Goal: Information Seeking & Learning: Learn about a topic

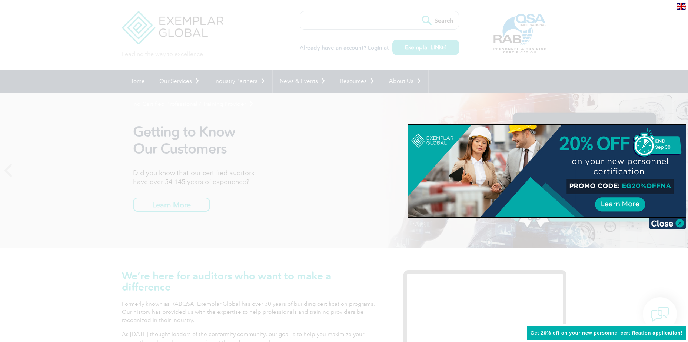
click at [309, 185] on div at bounding box center [344, 171] width 688 height 342
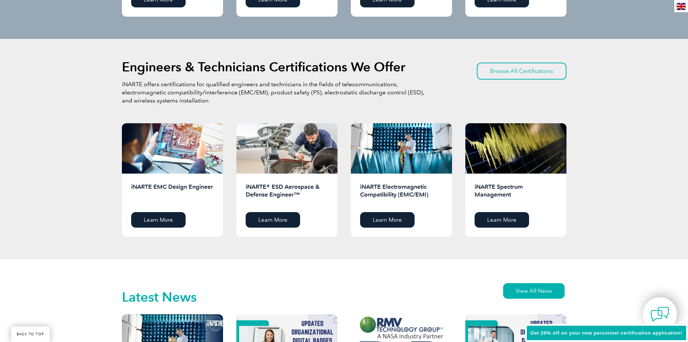
scroll to position [926, 0]
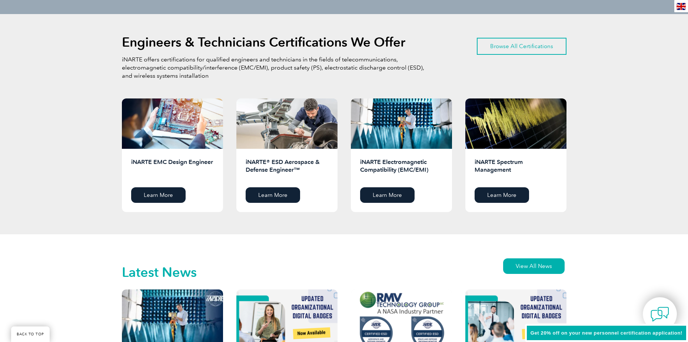
click at [515, 43] on link "Browse All Certifications" at bounding box center [522, 46] width 90 height 17
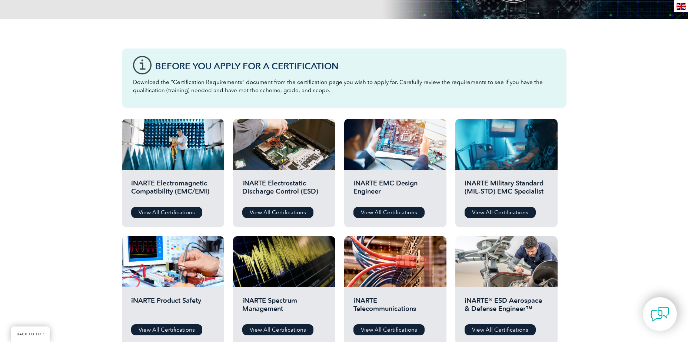
scroll to position [206, 0]
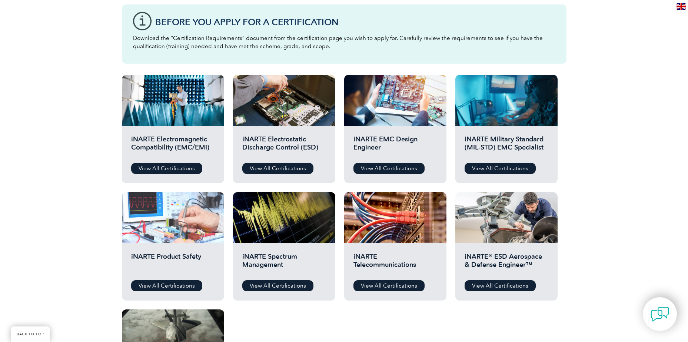
click at [164, 235] on div at bounding box center [173, 217] width 102 height 51
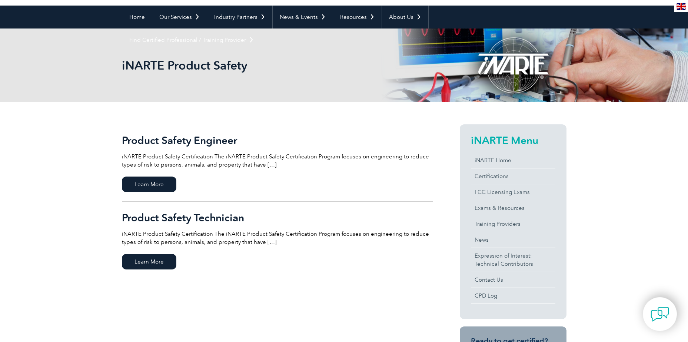
scroll to position [74, 0]
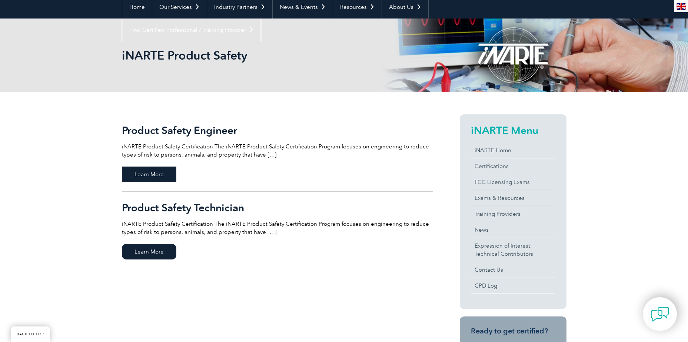
click at [162, 179] on span "Learn More" at bounding box center [149, 175] width 54 height 16
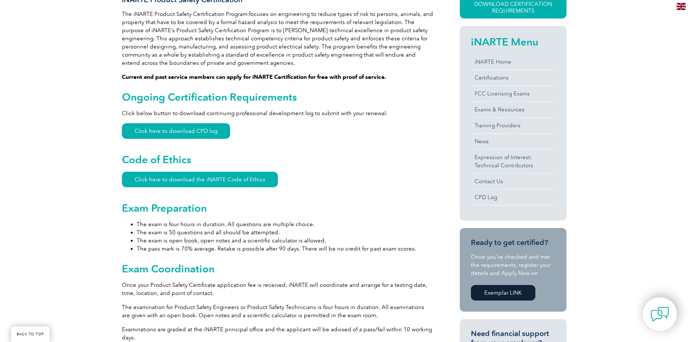
scroll to position [222, 0]
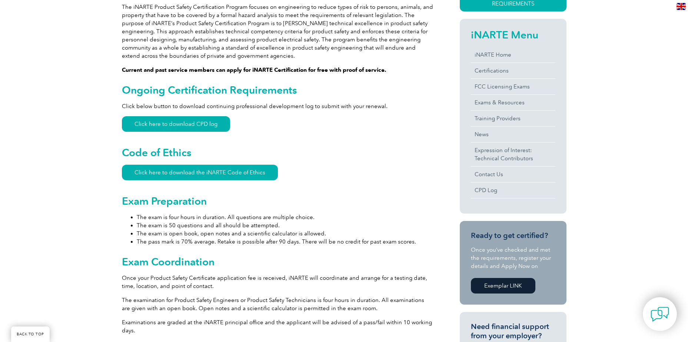
click at [67, 257] on div "General Overview iNARTE Product Safety Certification The iNARTE Product Safety …" at bounding box center [344, 320] width 688 height 753
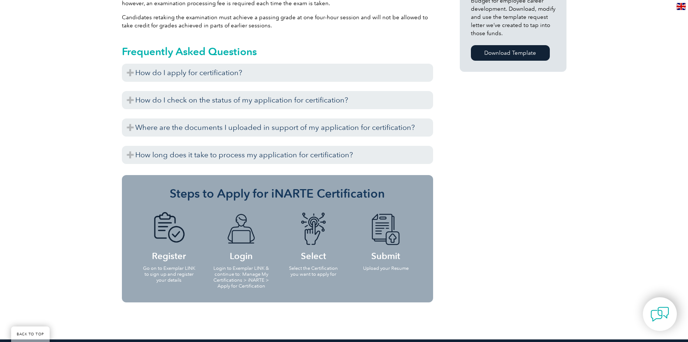
scroll to position [556, 0]
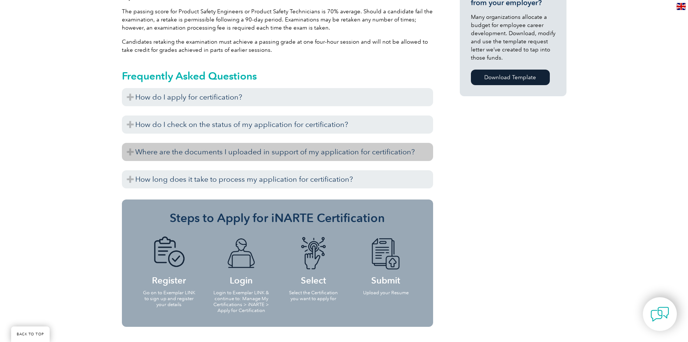
click at [133, 156] on h3 "Where are the documents I uploaded in support of my application for certificati…" at bounding box center [277, 152] width 311 height 18
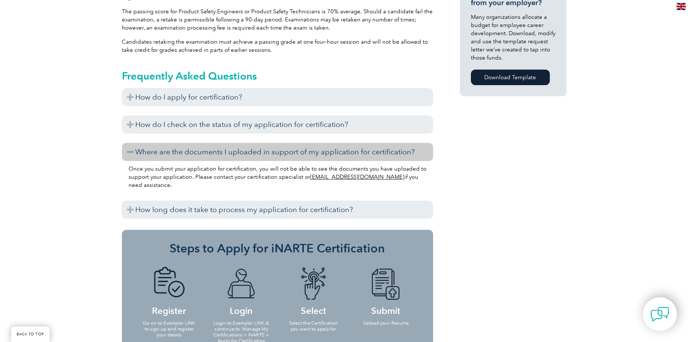
click at [132, 158] on h3 "Where are the documents I uploaded in support of my application for certificati…" at bounding box center [277, 152] width 311 height 18
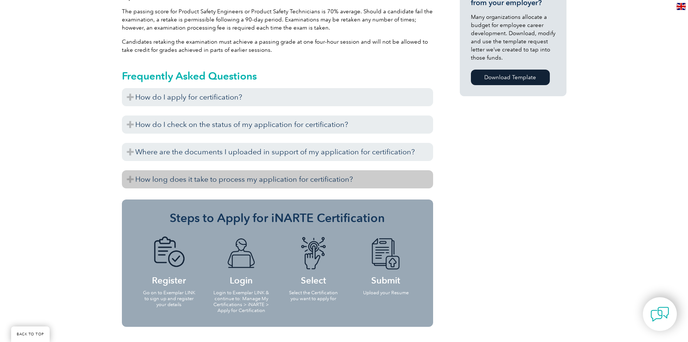
click at [127, 179] on h3 "How long does it take to process my application for certification?" at bounding box center [277, 179] width 311 height 18
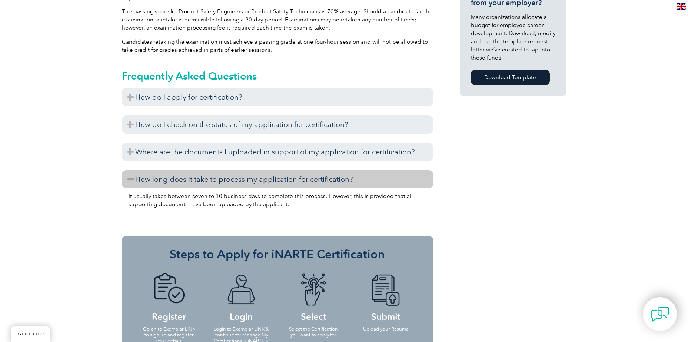
click at [127, 180] on h3 "How long does it take to process my application for certification?" at bounding box center [277, 179] width 311 height 18
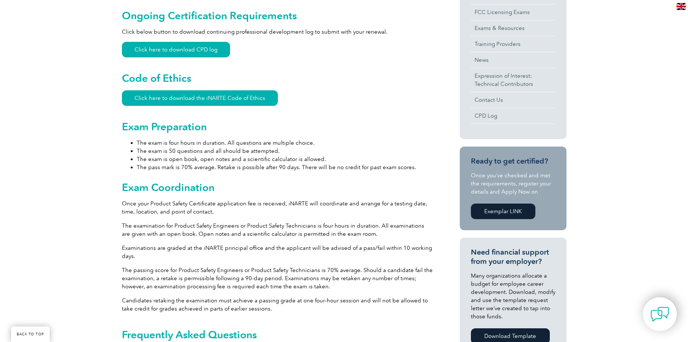
scroll to position [296, 0]
